Goal: Transaction & Acquisition: Purchase product/service

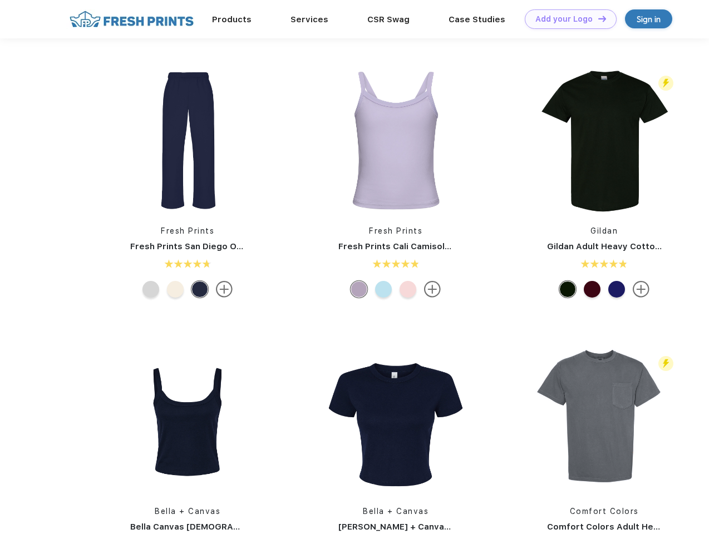
click at [566, 19] on link "Add your Logo Design Tool" at bounding box center [571, 18] width 92 height 19
click at [0, 0] on div "Design Tool" at bounding box center [0, 0] width 0 height 0
click at [597, 18] on link "Add your Logo Design Tool" at bounding box center [571, 18] width 92 height 19
click at [187, 140] on img at bounding box center [187, 140] width 148 height 148
click at [151, 289] on div at bounding box center [150, 289] width 17 height 17
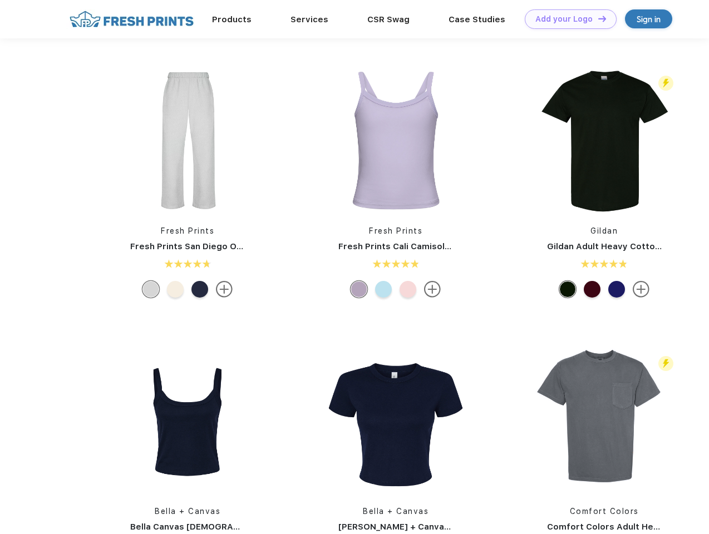
click at [175, 289] on div at bounding box center [175, 289] width 17 height 17
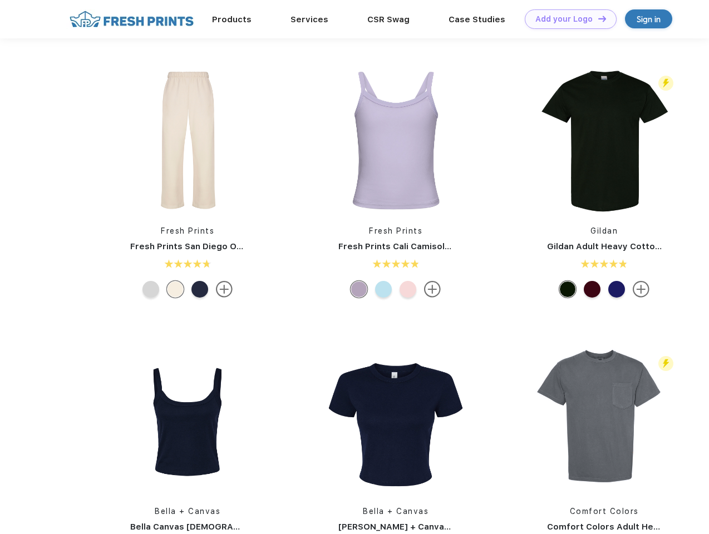
click at [200, 289] on div at bounding box center [199, 289] width 17 height 17
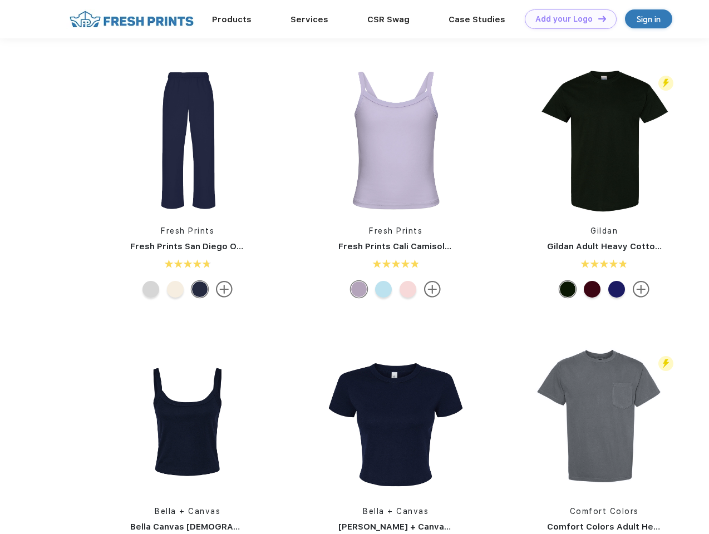
click at [396, 140] on img at bounding box center [396, 140] width 148 height 148
click at [359, 289] on div at bounding box center [358, 289] width 17 height 17
click at [383, 289] on div at bounding box center [383, 289] width 17 height 17
